Goal: Transaction & Acquisition: Book appointment/travel/reservation

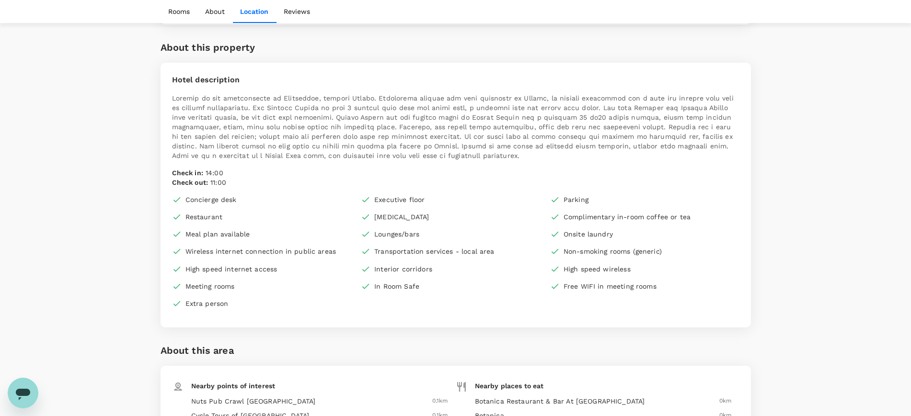
scroll to position [837, 0]
drag, startPoint x: 866, startPoint y: 67, endPoint x: 646, endPoint y: 18, distance: 225.8
click at [866, 67] on div "Your Hotel Details Check in [DATE] Check out [DATE] 1 traveller(s) 1 room(s) Ed…" at bounding box center [455, 177] width 911 height 1919
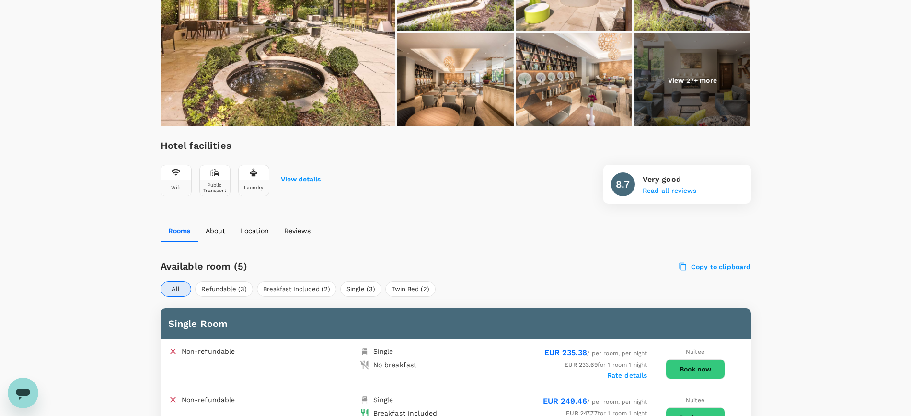
scroll to position [0, 0]
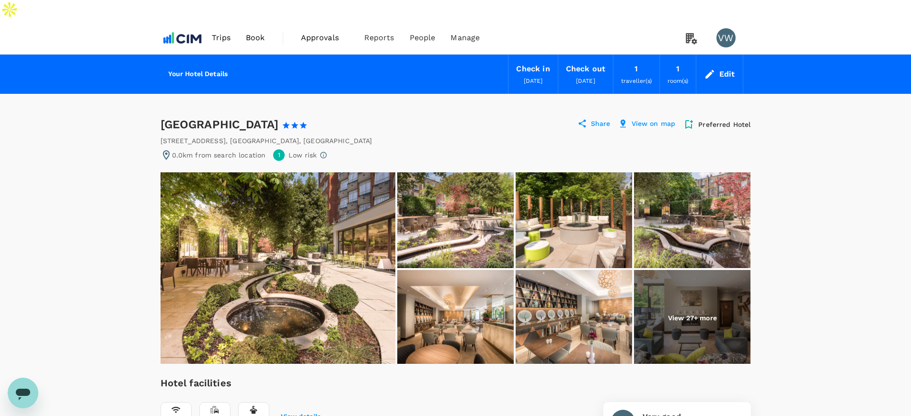
click at [214, 32] on span "Trips" at bounding box center [221, 38] width 19 height 12
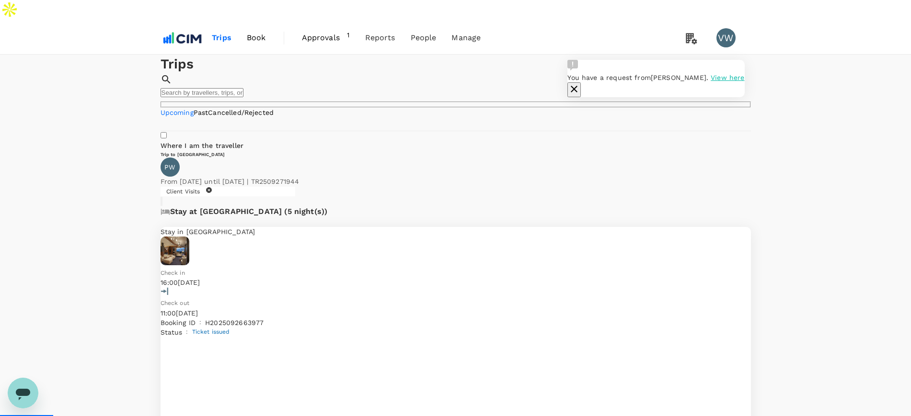
click at [258, 32] on span "Book" at bounding box center [256, 38] width 19 height 12
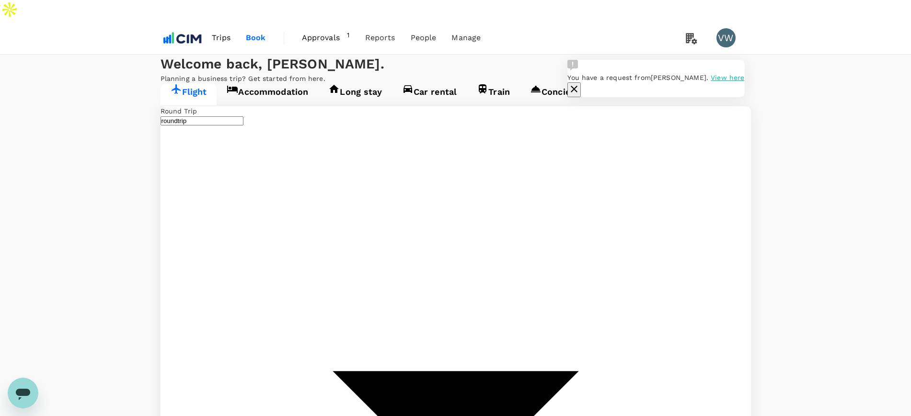
type input "[PERSON_NAME] (SNN)"
type input "[PERSON_NAME] Intl ([GEOGRAPHIC_DATA])"
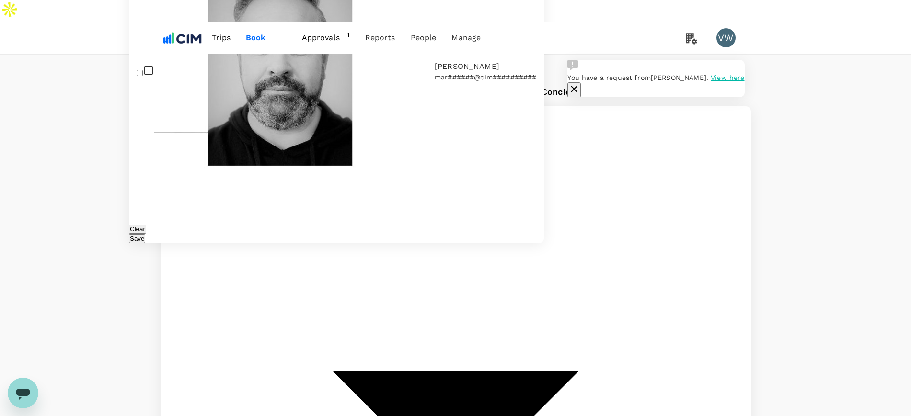
type input "mark"
click at [142, 76] on input "checkbox" at bounding box center [140, 73] width 6 height 6
checkbox input "true"
click at [284, 234] on div "Save" at bounding box center [336, 239] width 415 height 10
click at [145, 234] on button "Save" at bounding box center [137, 238] width 16 height 9
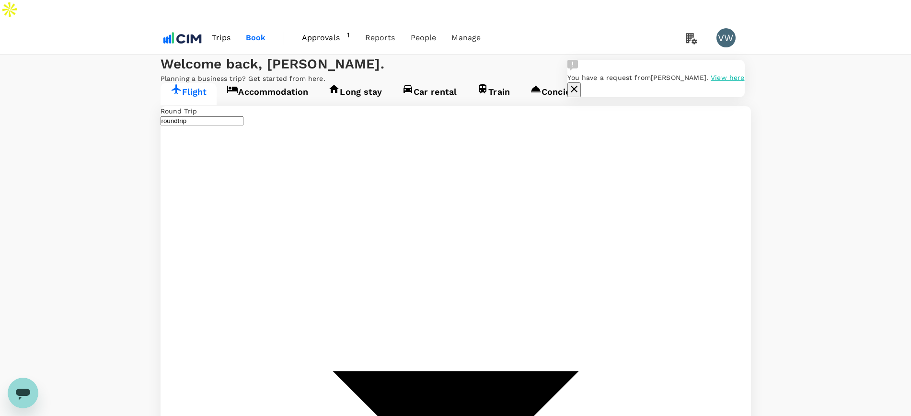
click at [276, 105] on link "Accommodation" at bounding box center [268, 94] width 102 height 22
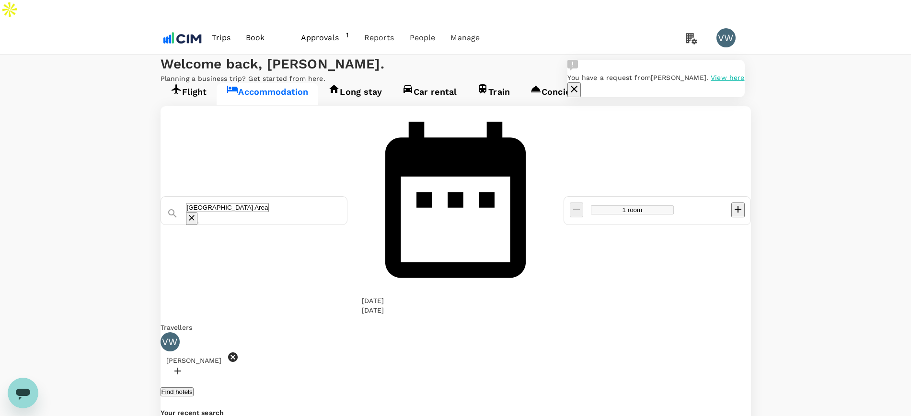
click at [239, 352] on icon at bounding box center [233, 358] width 12 height 12
click at [238, 353] on icon at bounding box center [233, 358] width 10 height 10
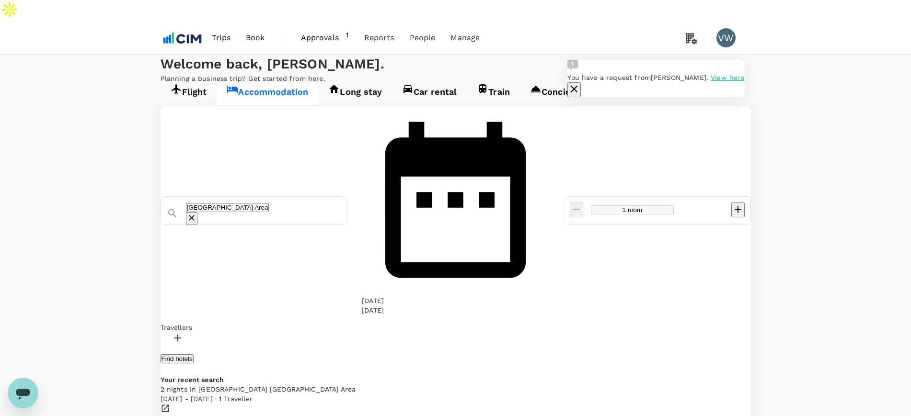
click at [219, 333] on div at bounding box center [456, 340] width 590 height 14
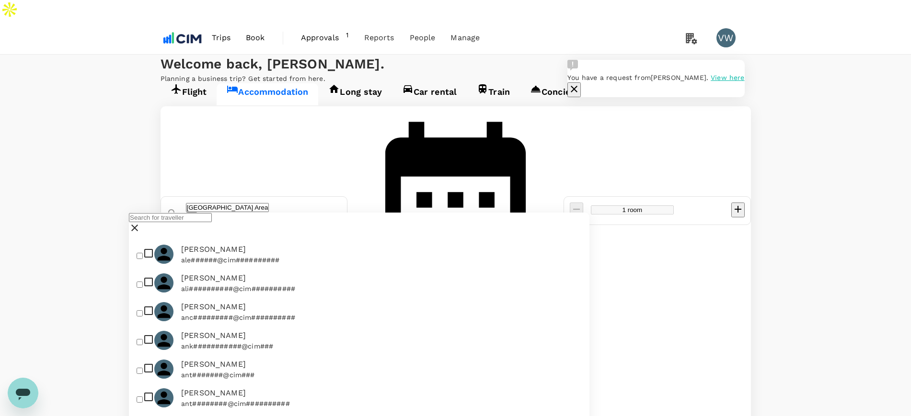
click at [212, 222] on input "text" at bounding box center [170, 217] width 83 height 9
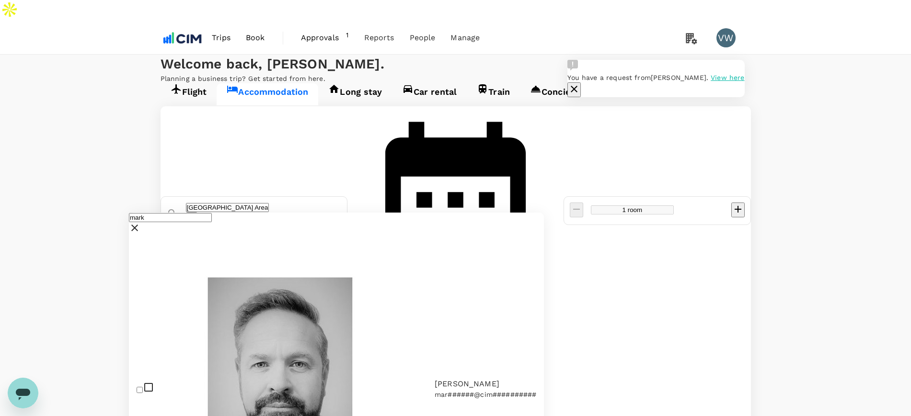
type input "mark"
click at [142, 387] on input "checkbox" at bounding box center [140, 390] width 6 height 6
checkbox input "true"
drag, startPoint x: 229, startPoint y: 154, endPoint x: 383, endPoint y: 163, distance: 155.1
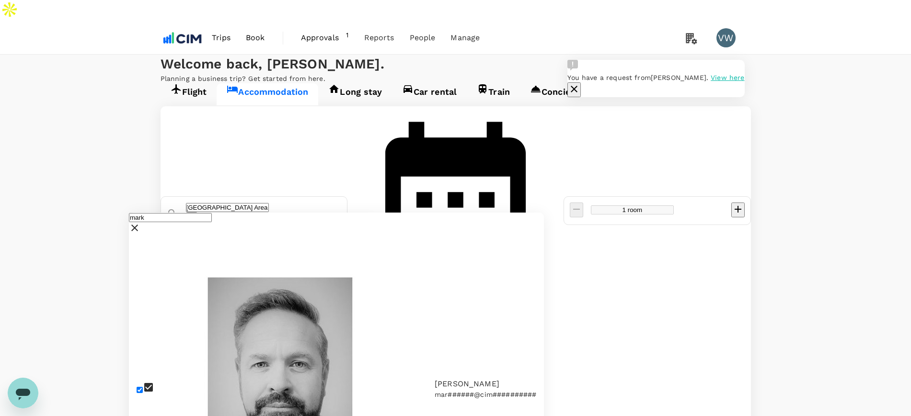
click at [348, 197] on div "[GEOGRAPHIC_DATA] Area No options [GEOGRAPHIC_DATA] area [GEOGRAPHIC_DATA] [GEO…" at bounding box center [254, 211] width 187 height 29
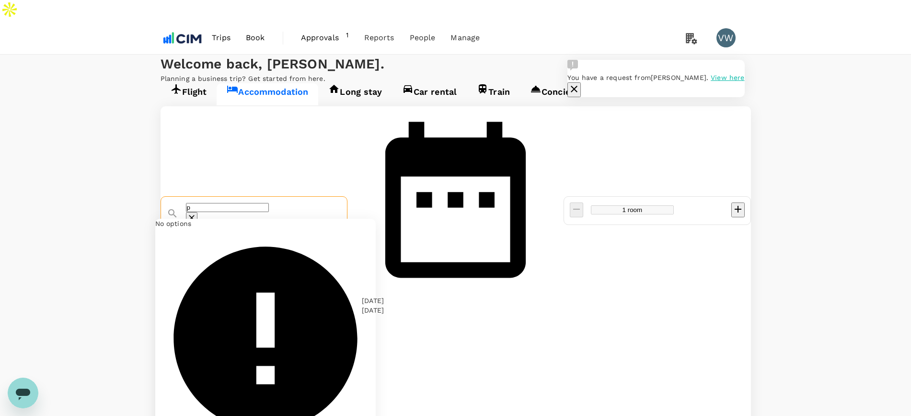
scroll to position [0, 0]
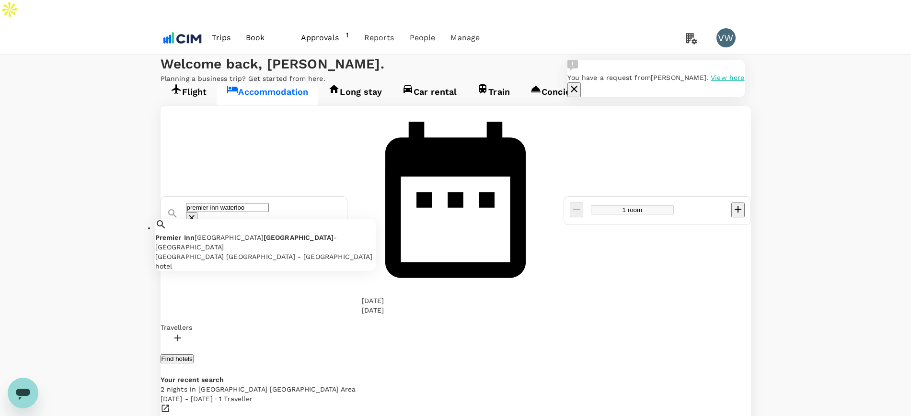
click at [363, 252] on div "[GEOGRAPHIC_DATA] [GEOGRAPHIC_DATA] - [GEOGRAPHIC_DATA]" at bounding box center [265, 257] width 220 height 10
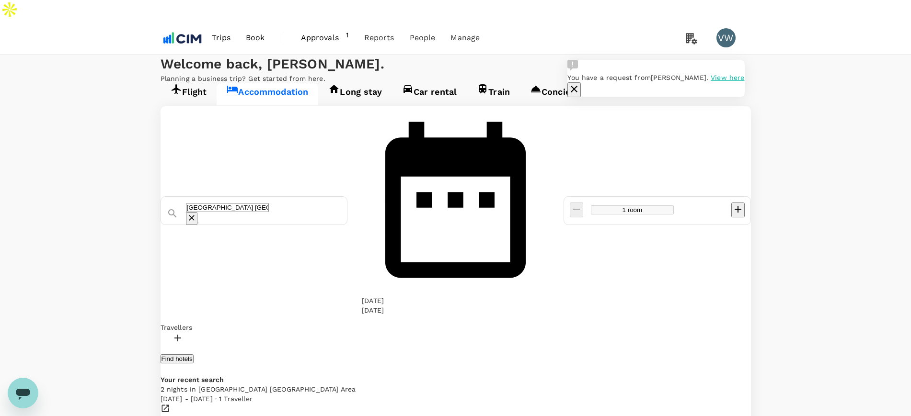
type input "[GEOGRAPHIC_DATA] [GEOGRAPHIC_DATA] - [GEOGRAPHIC_DATA]"
click at [216, 333] on div at bounding box center [456, 340] width 590 height 14
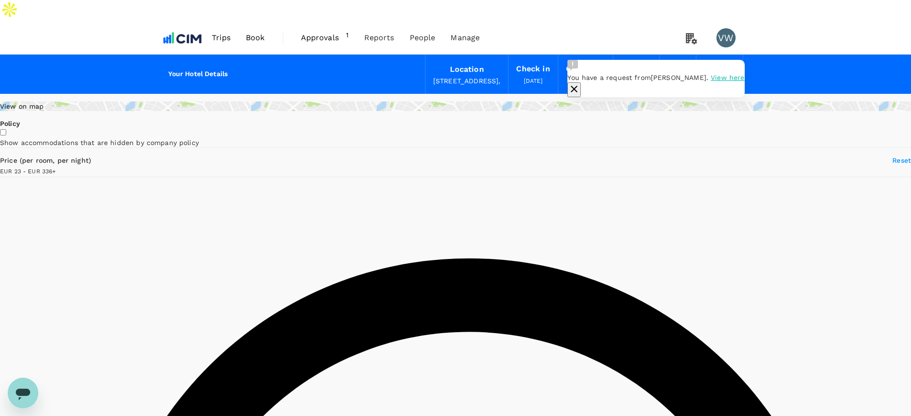
type input "335.15"
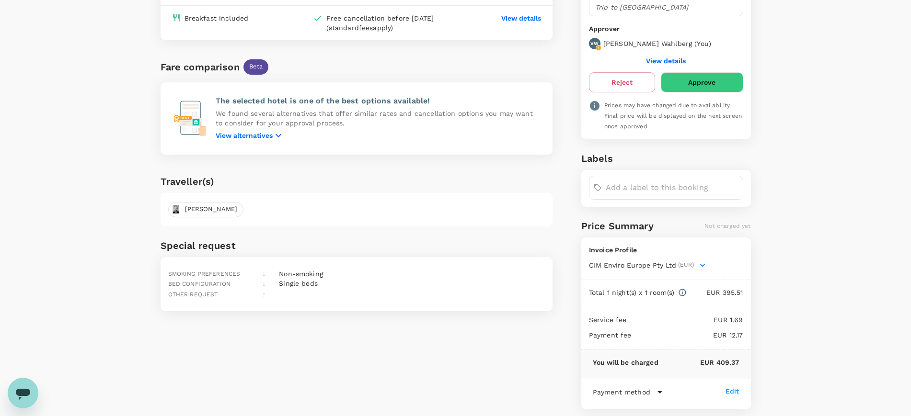
scroll to position [208, 0]
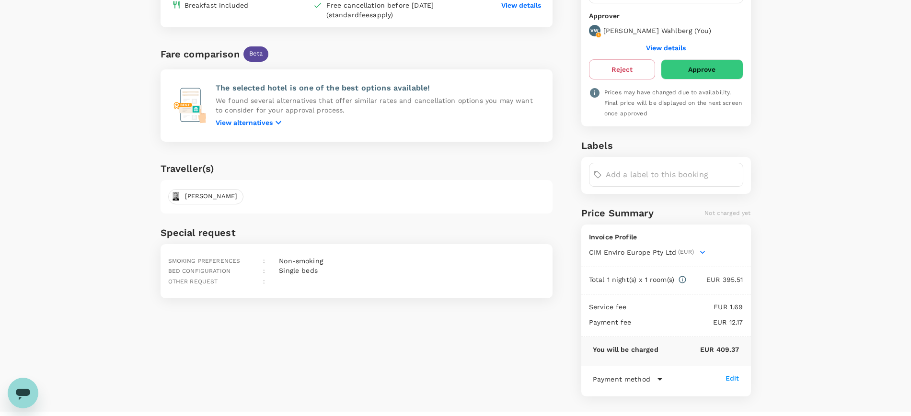
click at [702, 248] on icon "button" at bounding box center [703, 253] width 10 height 10
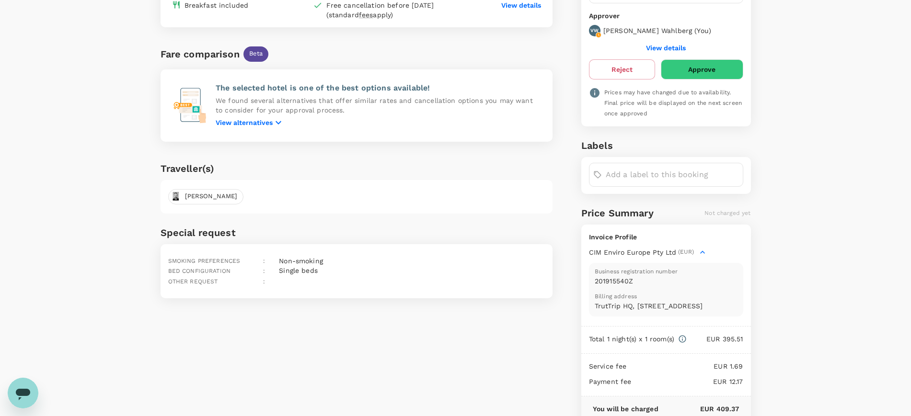
click at [702, 248] on icon "button" at bounding box center [703, 253] width 10 height 10
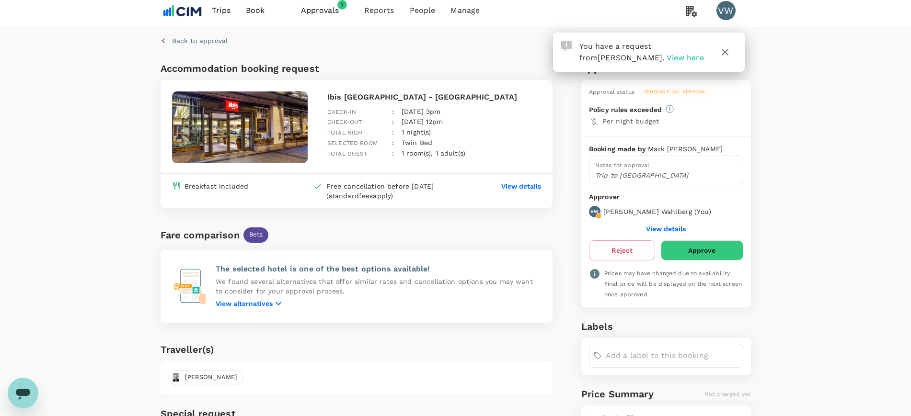
scroll to position [0, 0]
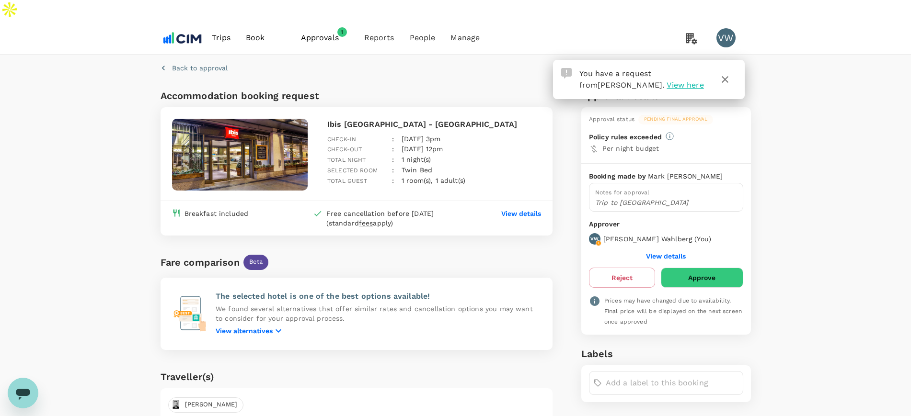
click at [656, 198] on p "Trip to London" at bounding box center [666, 203] width 142 height 10
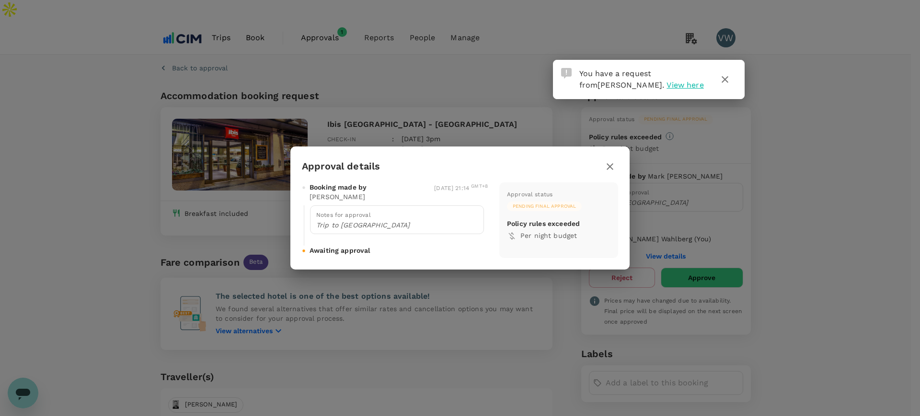
click at [609, 166] on icon "button" at bounding box center [610, 167] width 12 height 12
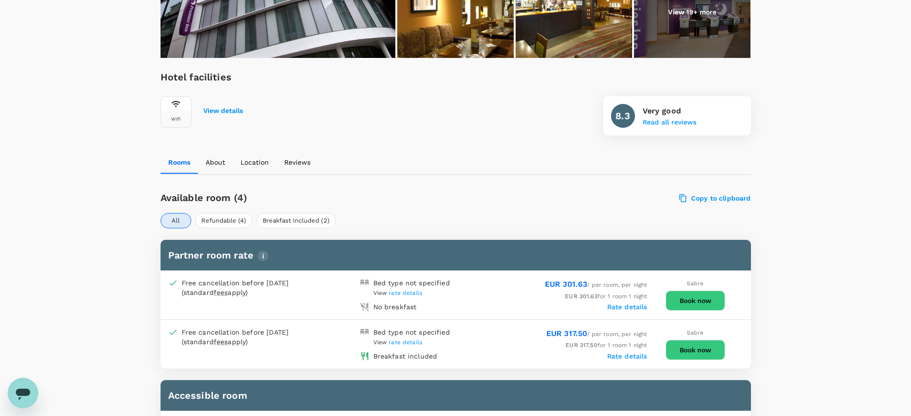
scroll to position [359, 0]
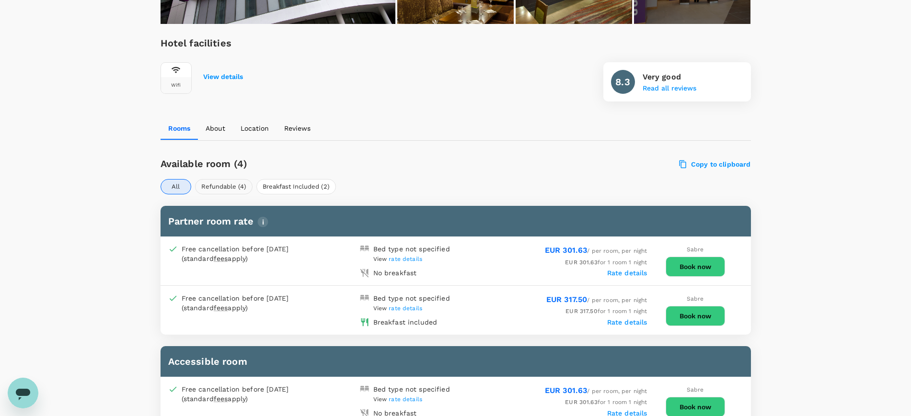
click at [239, 179] on button "Refundable (4)" at bounding box center [224, 186] width 58 height 15
click at [286, 179] on button "Breakfast Included (2)" at bounding box center [296, 186] width 80 height 15
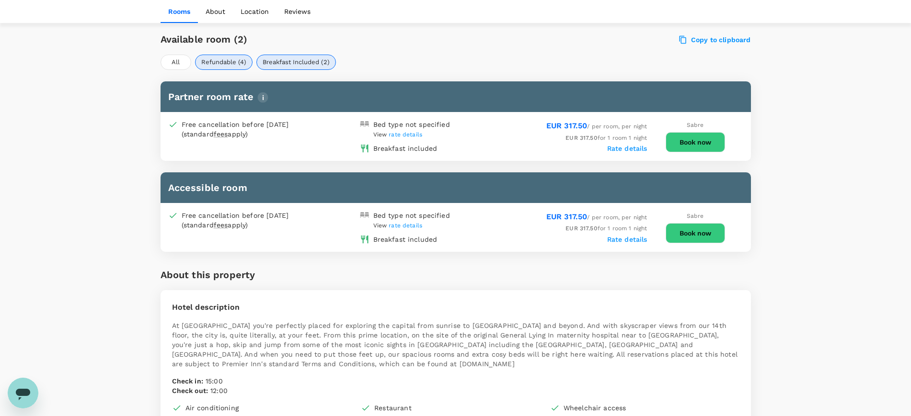
scroll to position [475, 0]
